Goal: Task Accomplishment & Management: Manage account settings

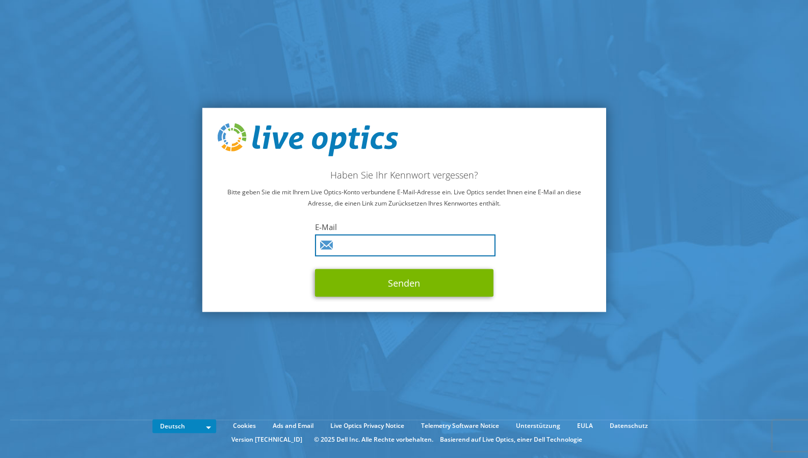
click at [362, 248] on input "text" at bounding box center [405, 246] width 181 height 22
type input "p.fischer@bechtle.com"
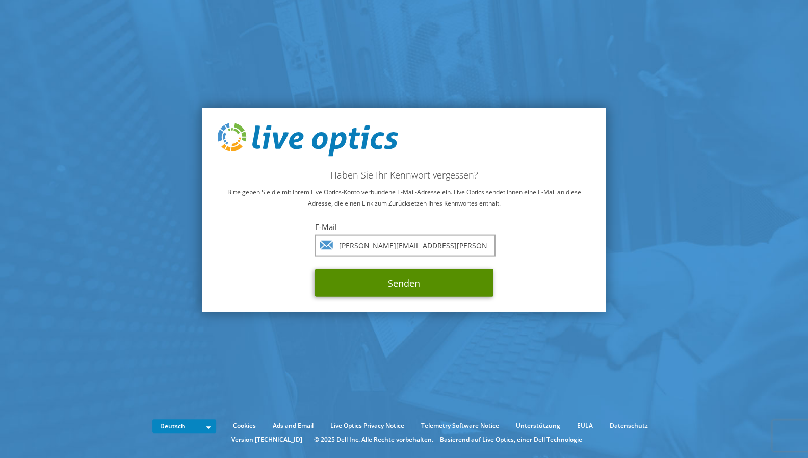
click at [392, 283] on button "Senden" at bounding box center [404, 283] width 178 height 28
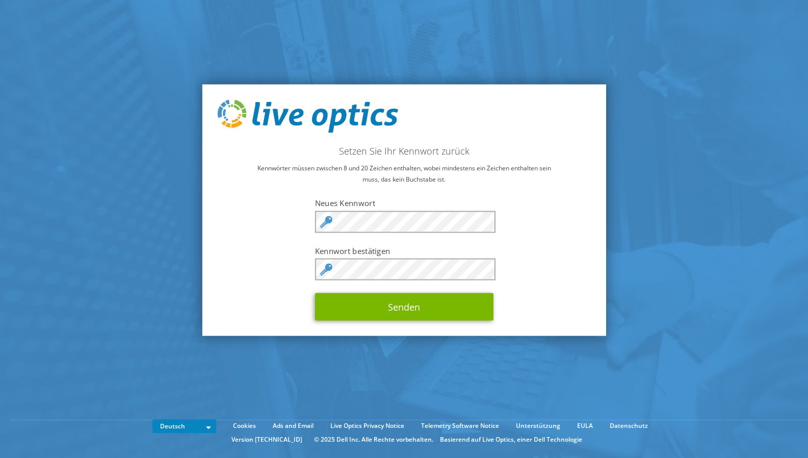
click at [582, 267] on div "Setzen Sie Ihr Kennwort zurück Kennwörter müssen zwischen 8 und 20 Zeichen enth…" at bounding box center [404, 209] width 404 height 251
click at [451, 322] on div "Setzen Sie Ihr Kennwort zurück Kennwörter müssen zwischen 8 und 20 Zeichen enth…" at bounding box center [404, 209] width 404 height 251
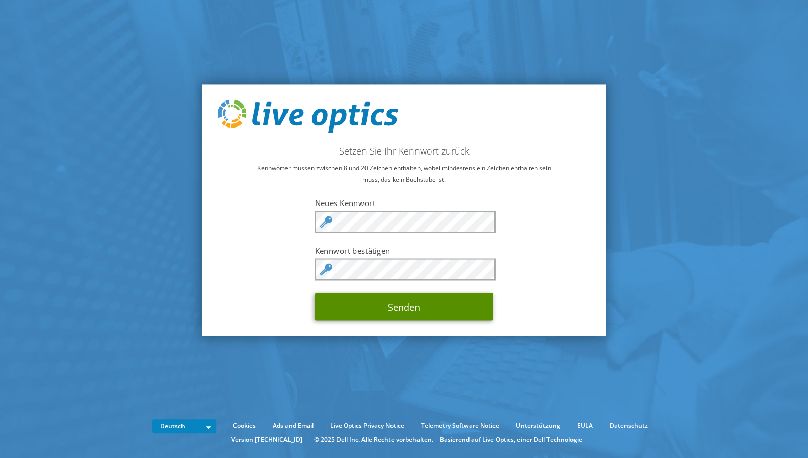
click at [434, 308] on button "Senden" at bounding box center [404, 307] width 178 height 28
